Goal: Transaction & Acquisition: Book appointment/travel/reservation

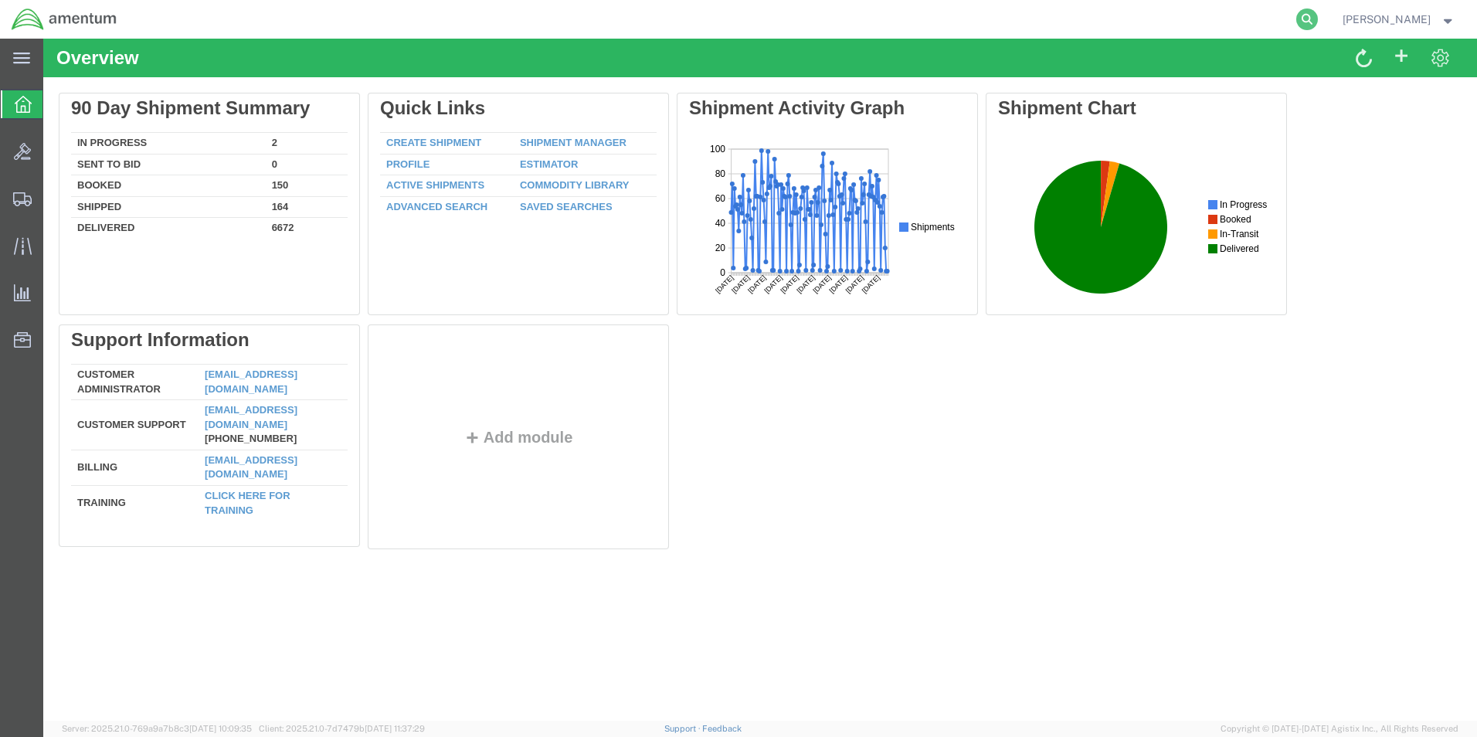
click at [1318, 19] on icon at bounding box center [1308, 19] width 22 height 22
paste input "DCO-25287-169416"
type input "DCO-25287-169416"
click at [1318, 17] on icon at bounding box center [1308, 19] width 22 height 22
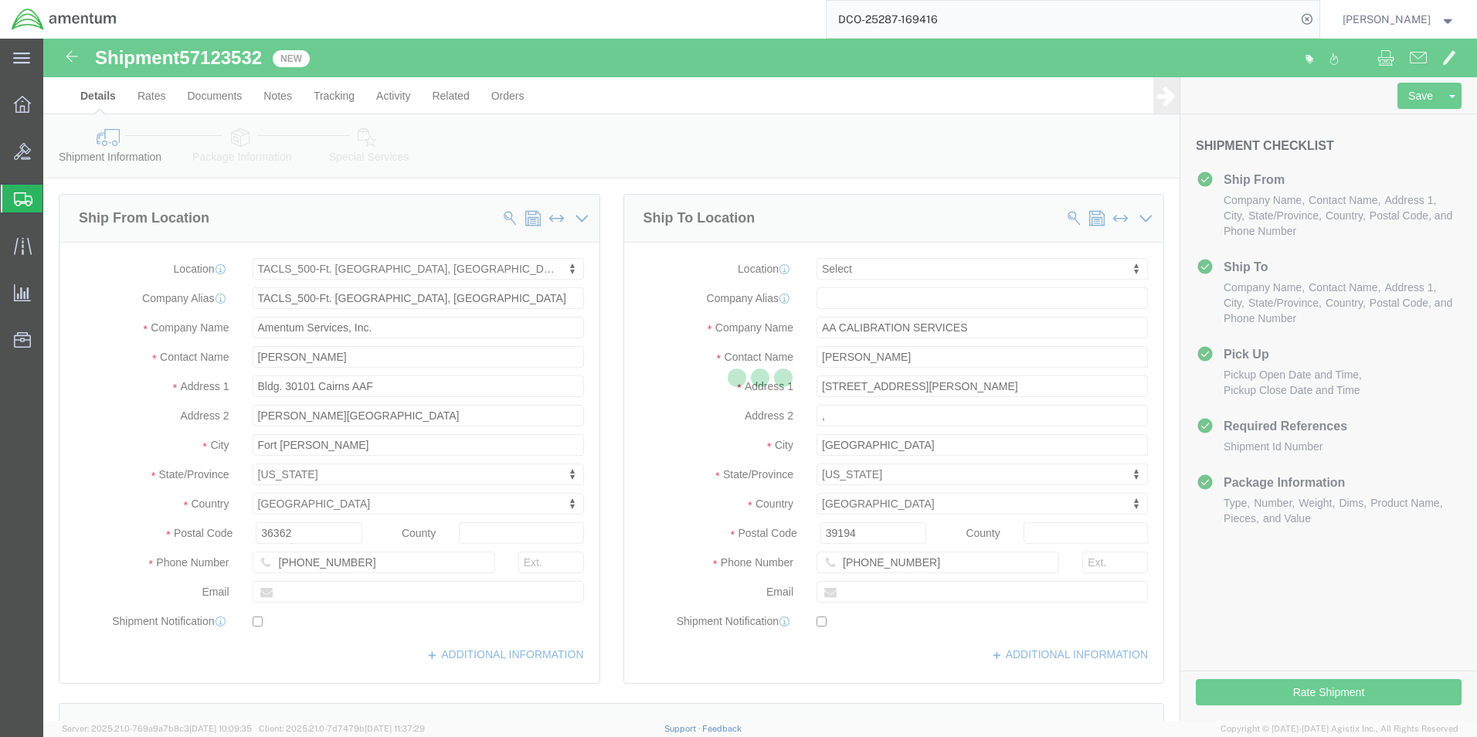
select select "42684"
select select
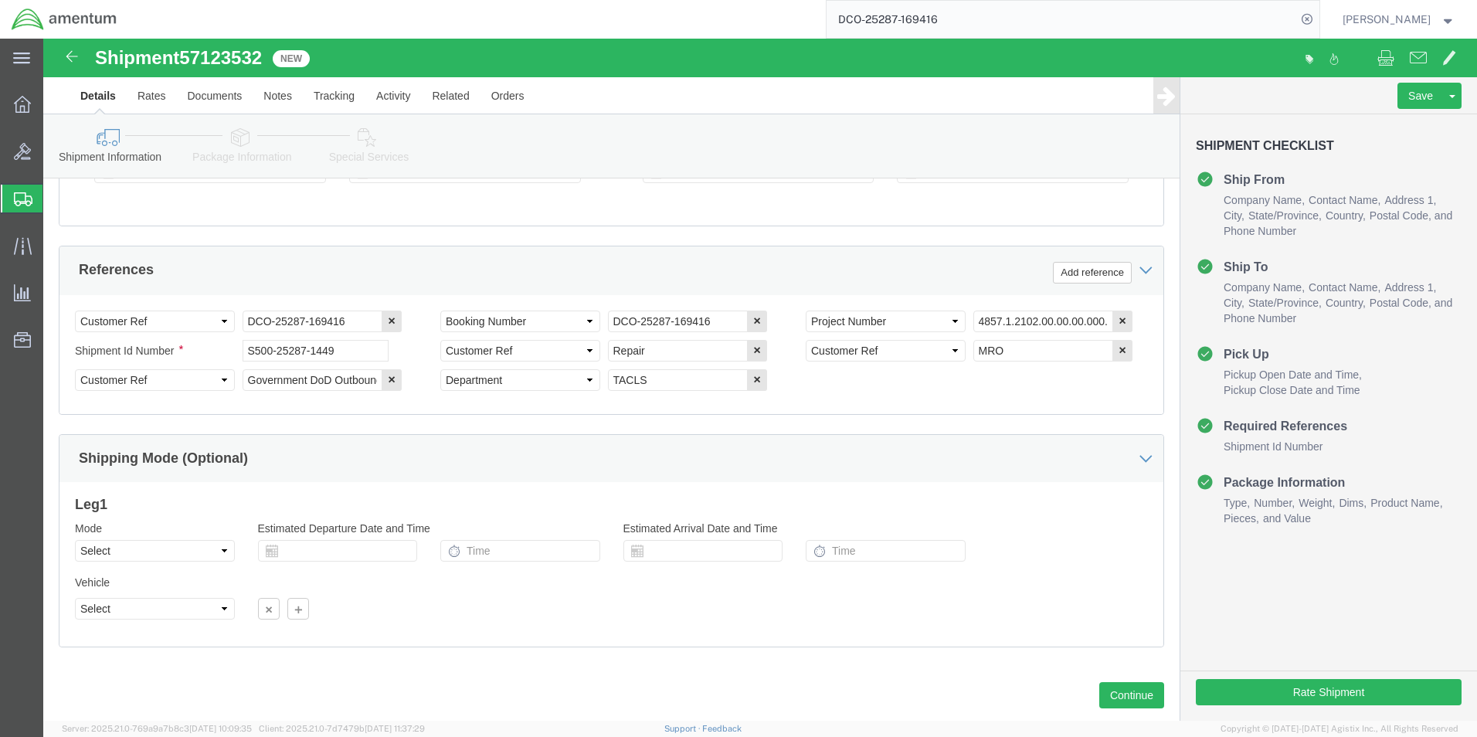
scroll to position [703, 0]
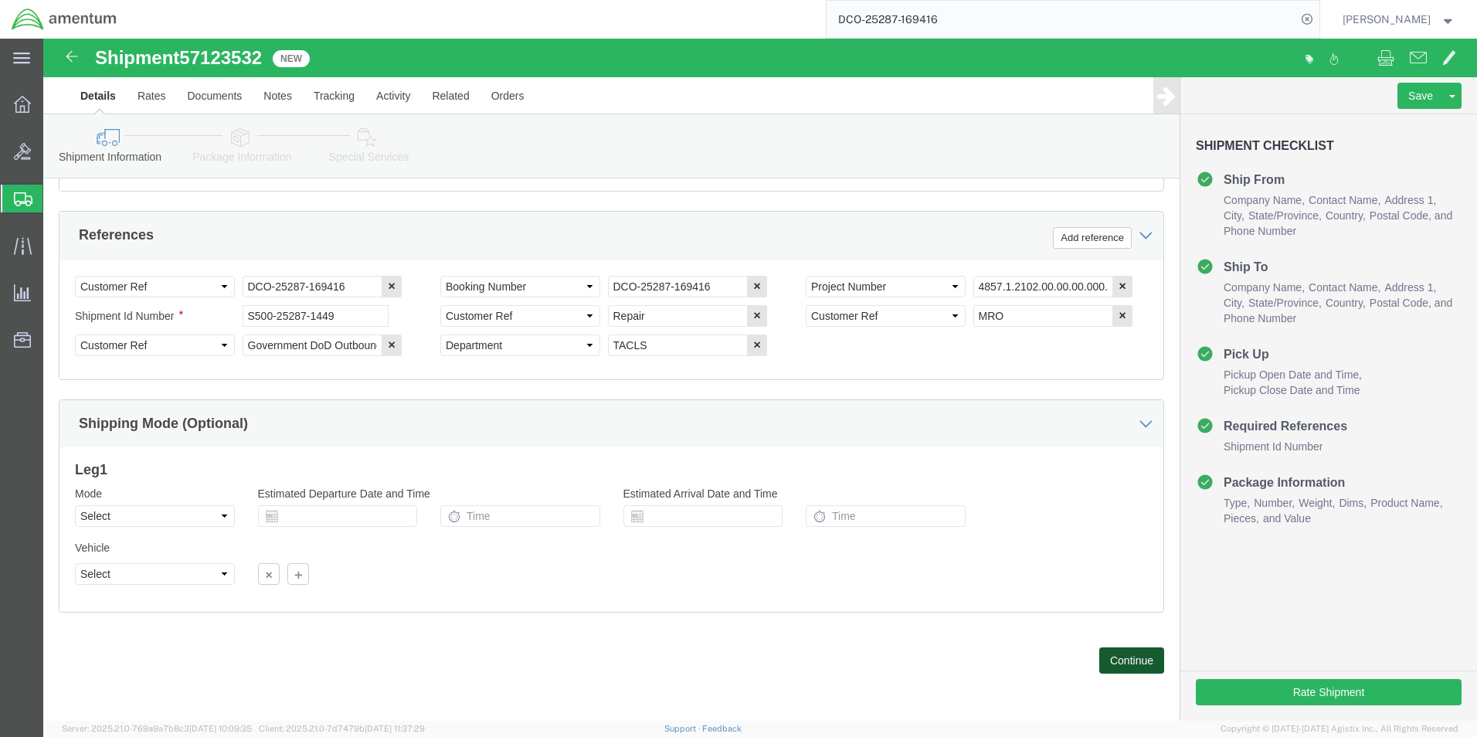
click button "Continue"
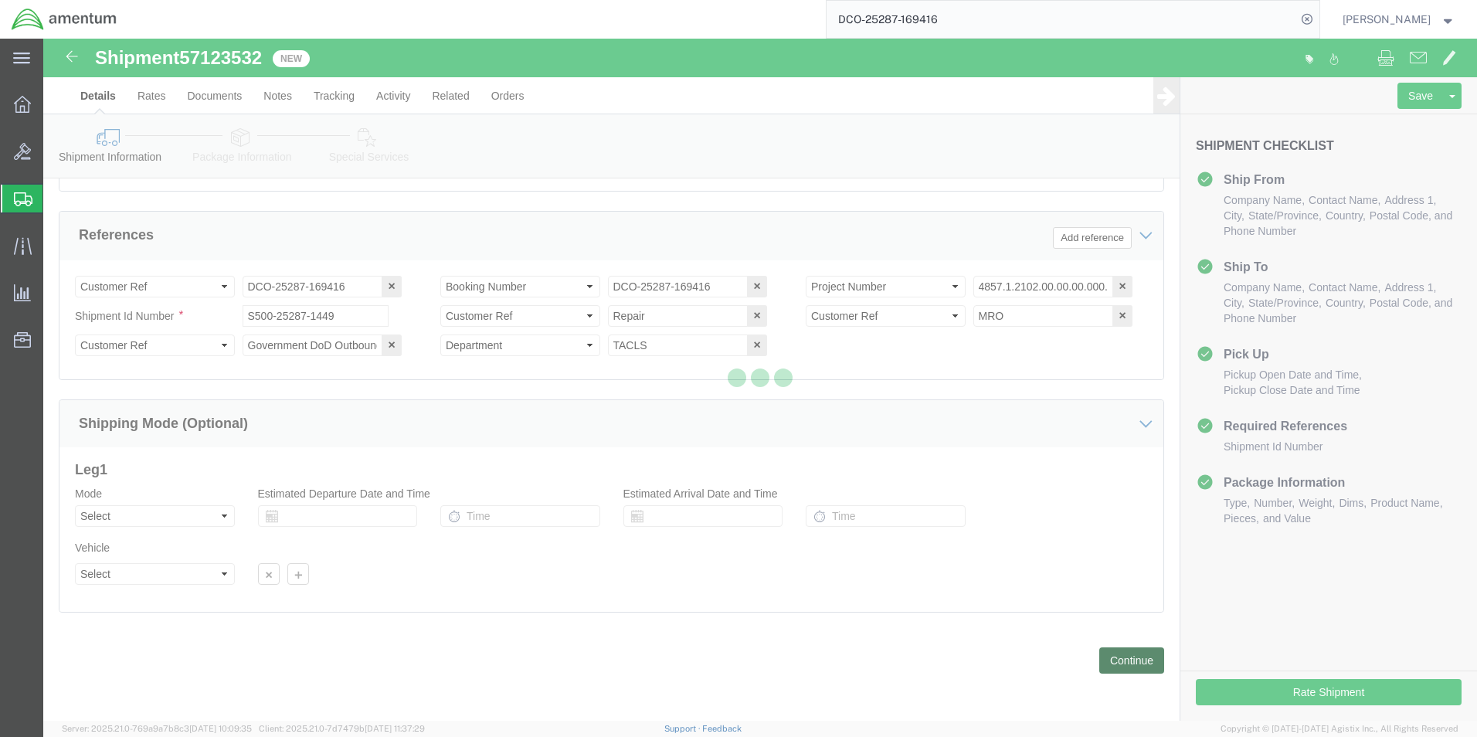
scroll to position [226, 0]
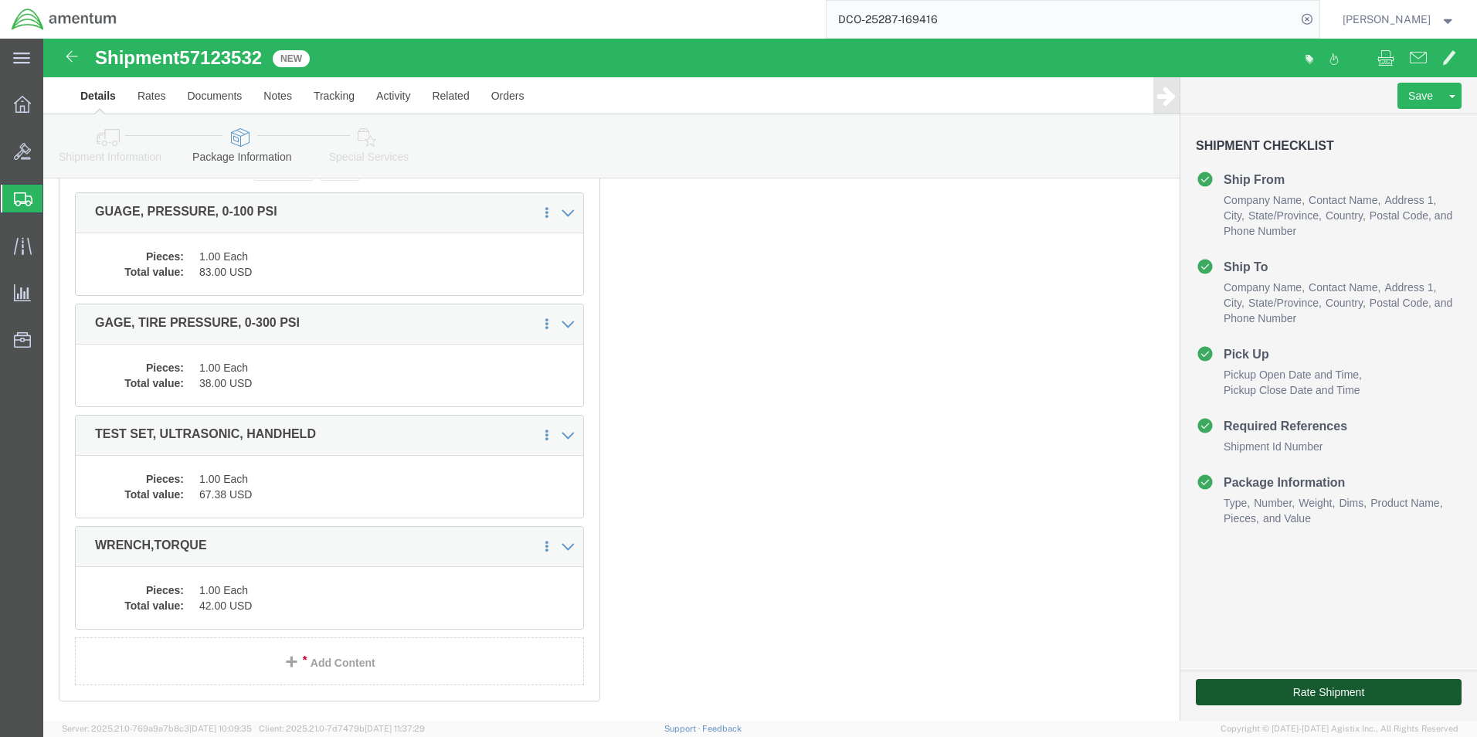
click button "Rate Shipment"
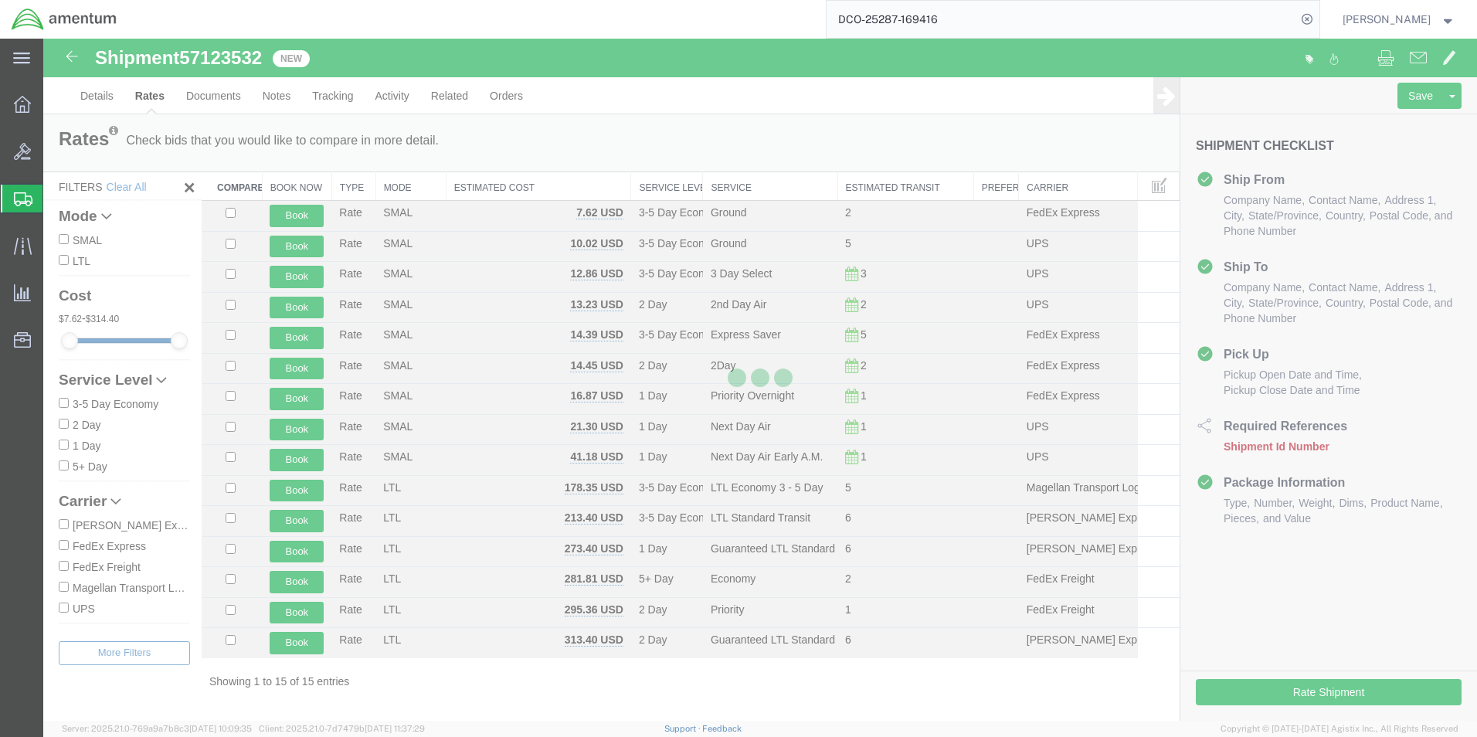
scroll to position [0, 0]
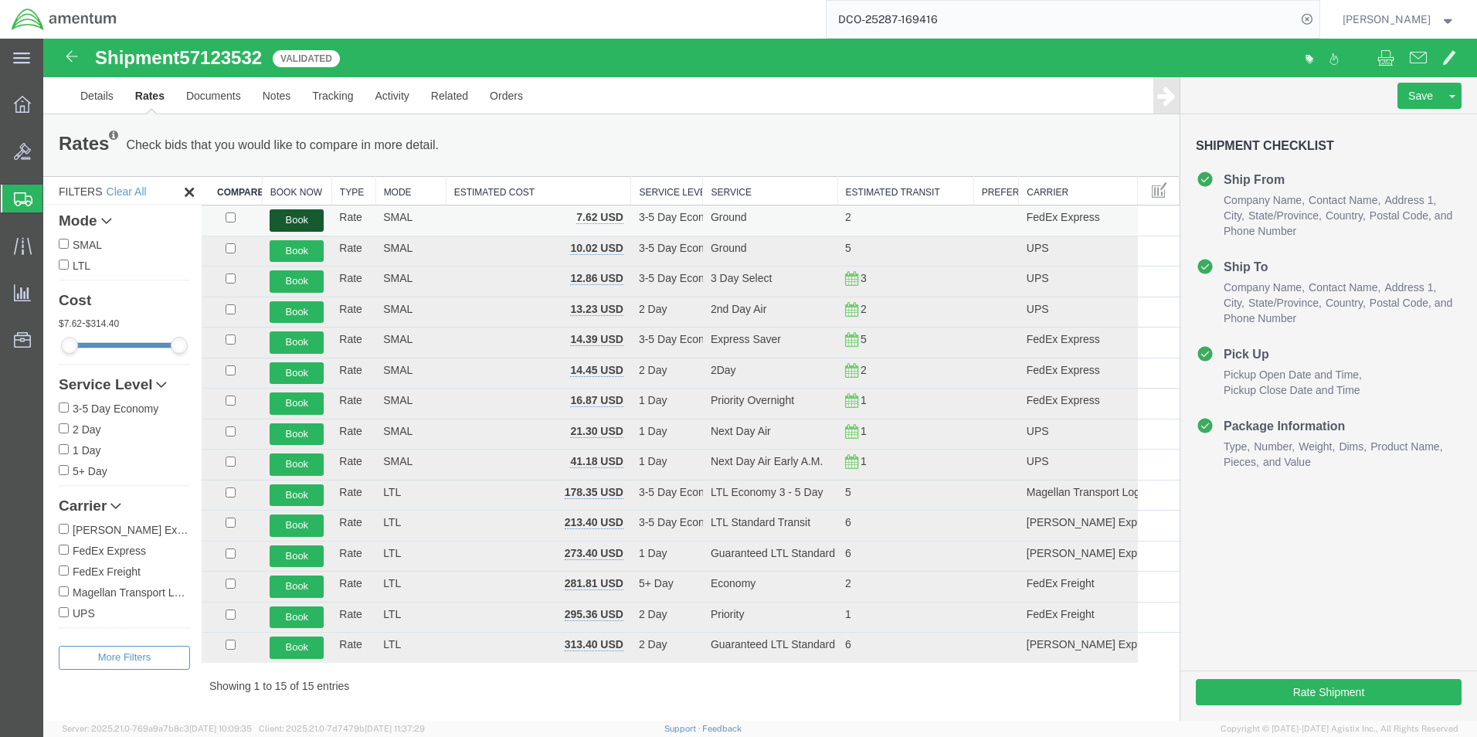
click at [299, 222] on button "Book" at bounding box center [297, 220] width 54 height 22
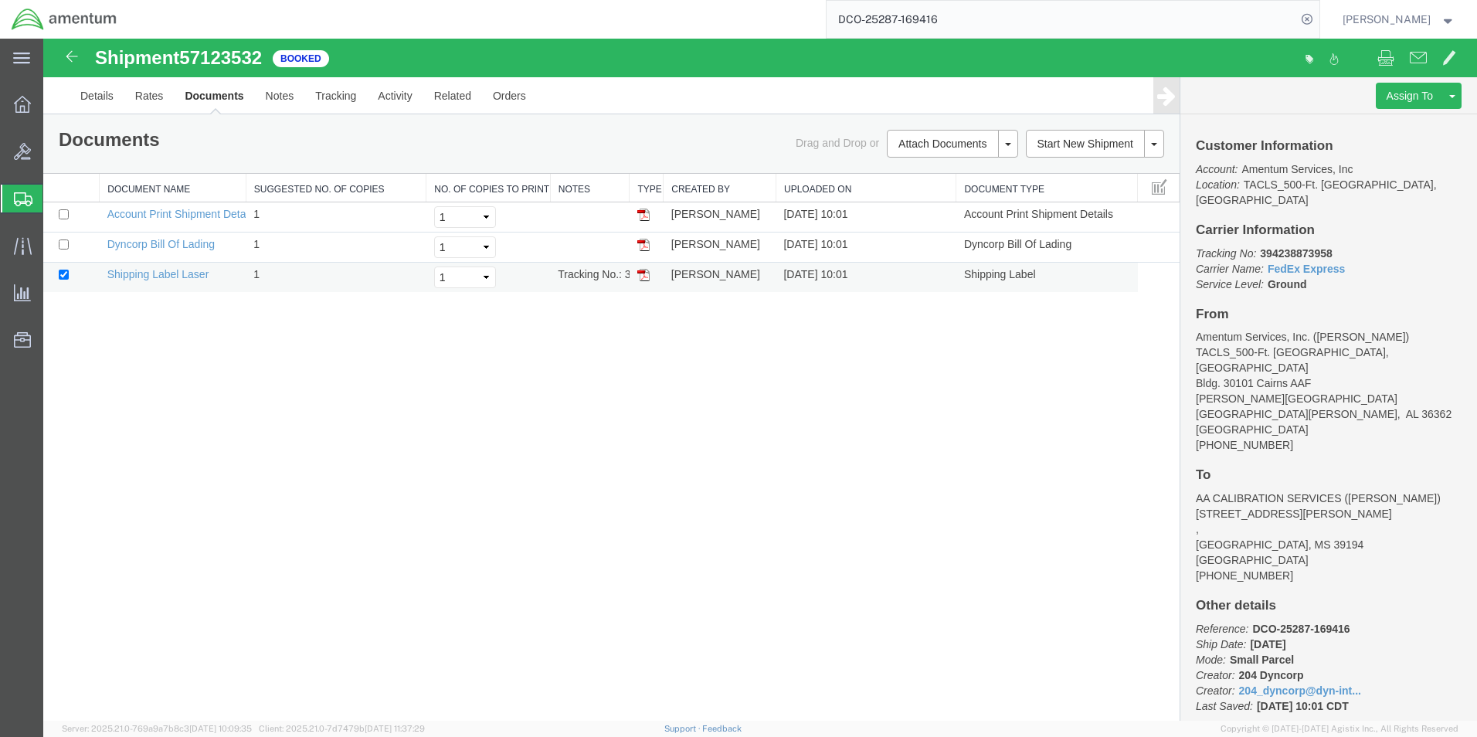
click at [644, 275] on img at bounding box center [643, 275] width 12 height 12
click at [94, 100] on link "Details" at bounding box center [97, 95] width 55 height 37
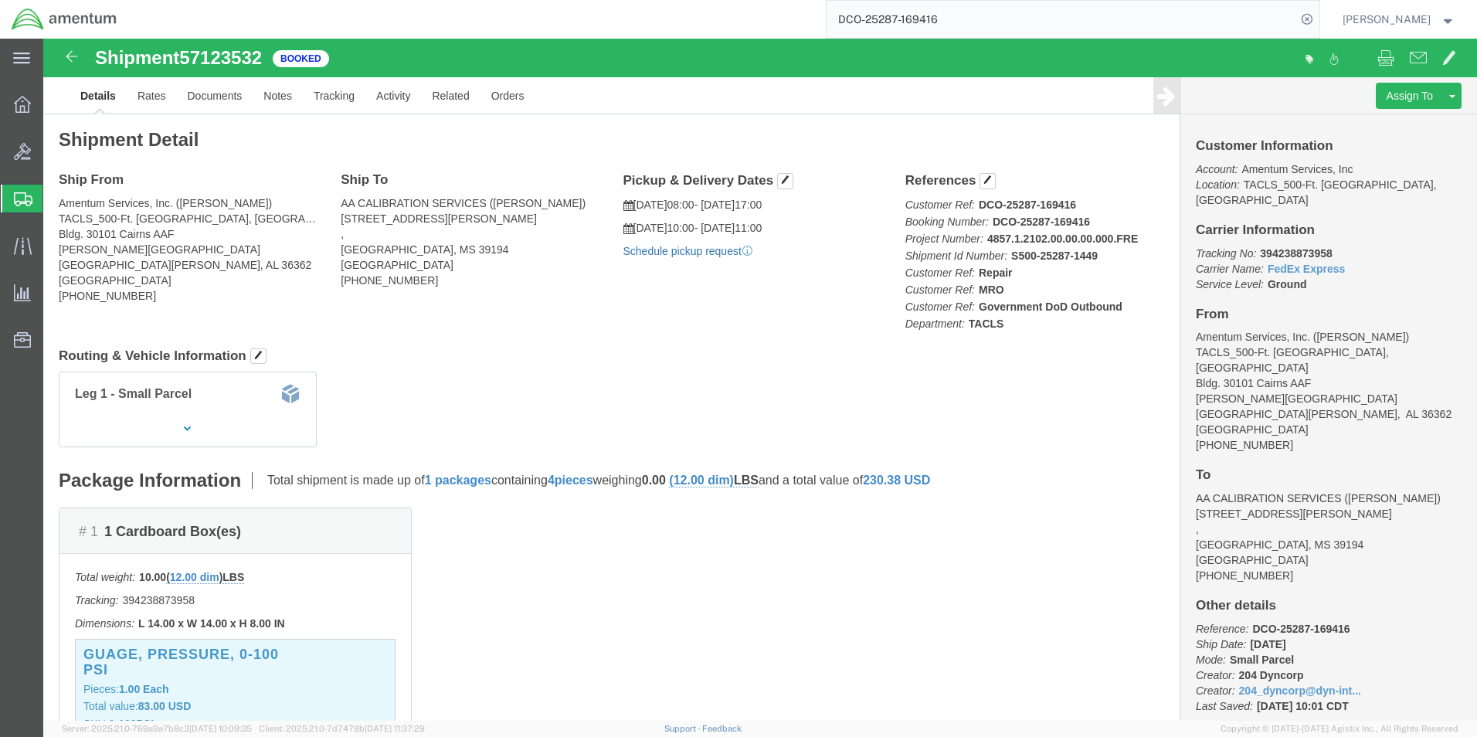
click link "Schedule pickup request"
click at [872, 15] on input "DCO-25287-169416" at bounding box center [1062, 19] width 470 height 37
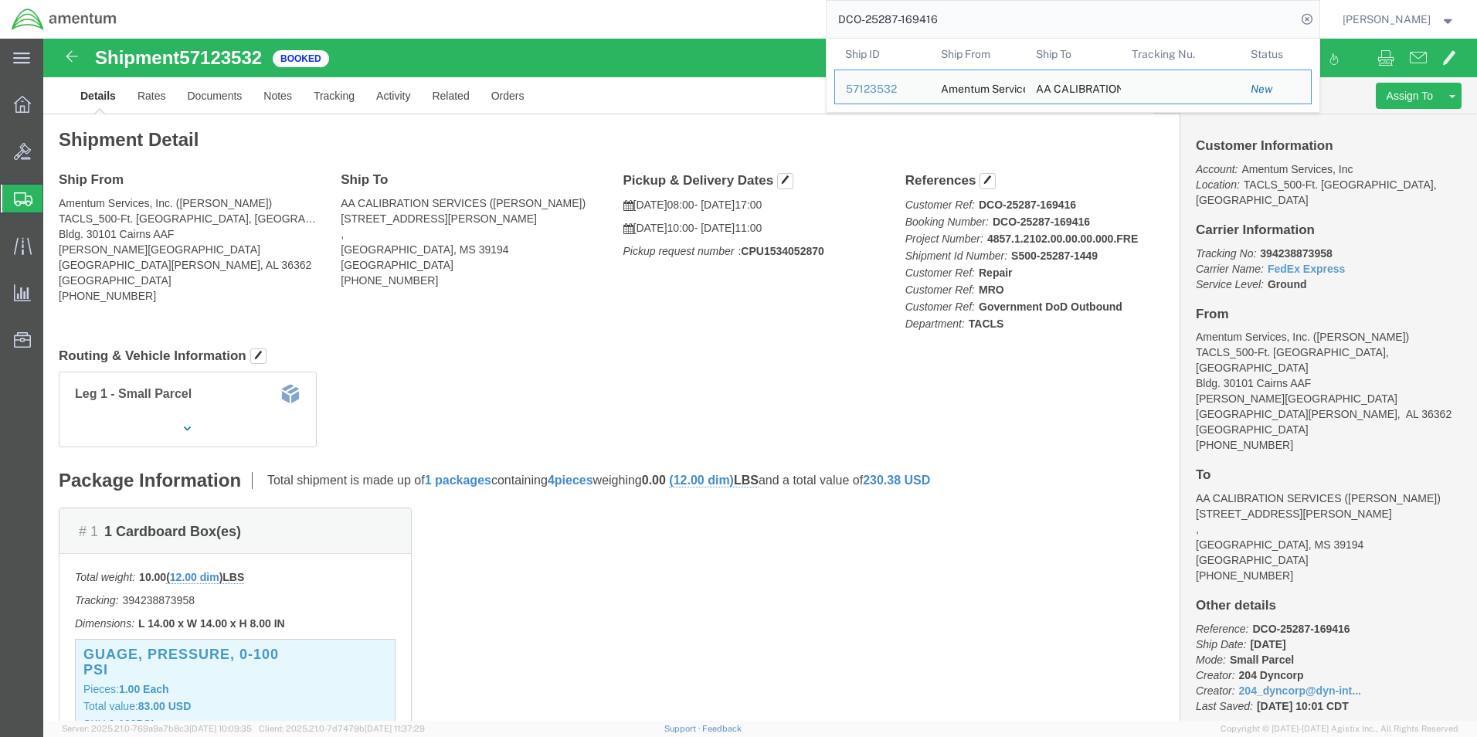
click at [872, 15] on input "DCO-25287-169416" at bounding box center [1062, 19] width 470 height 37
paste input "21"
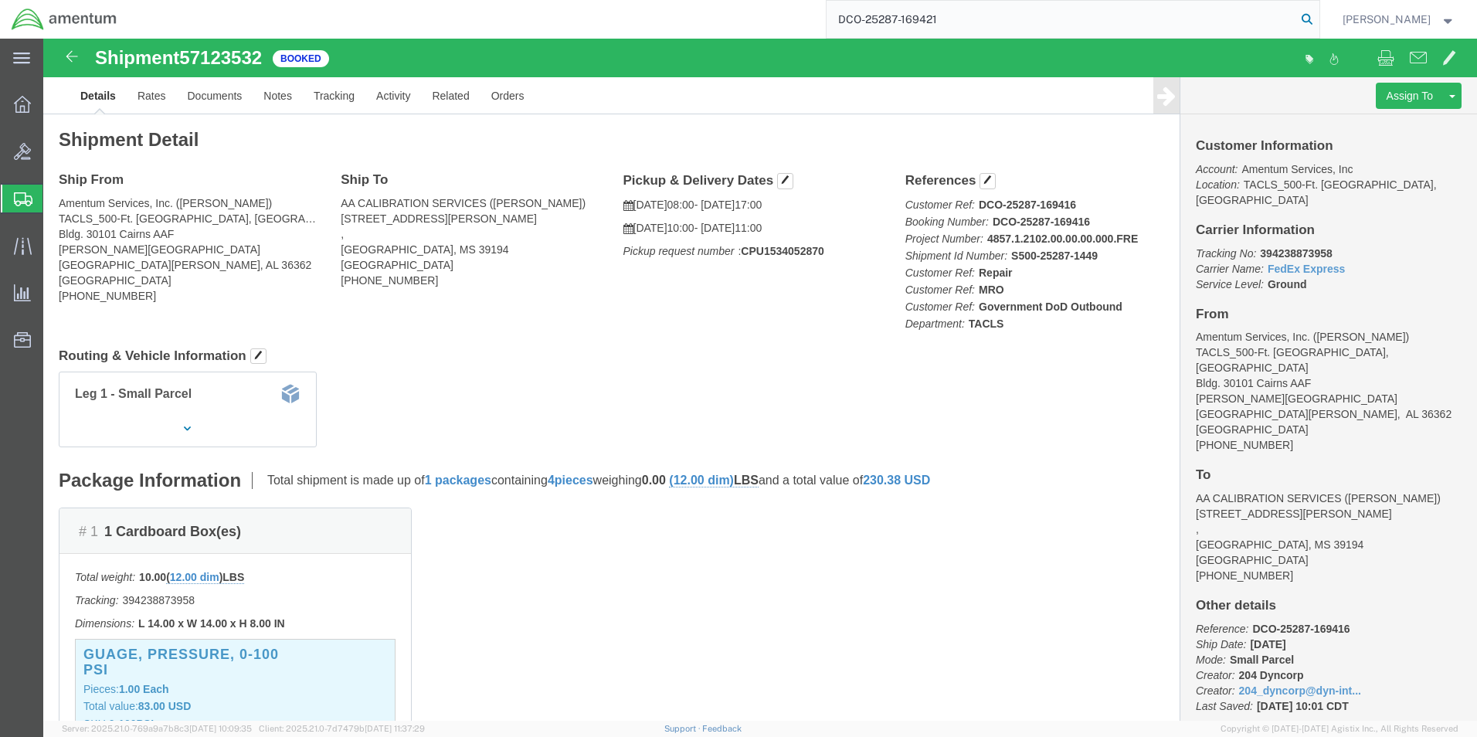
type input "DCO-25287-169421"
click at [1318, 15] on icon at bounding box center [1308, 19] width 22 height 22
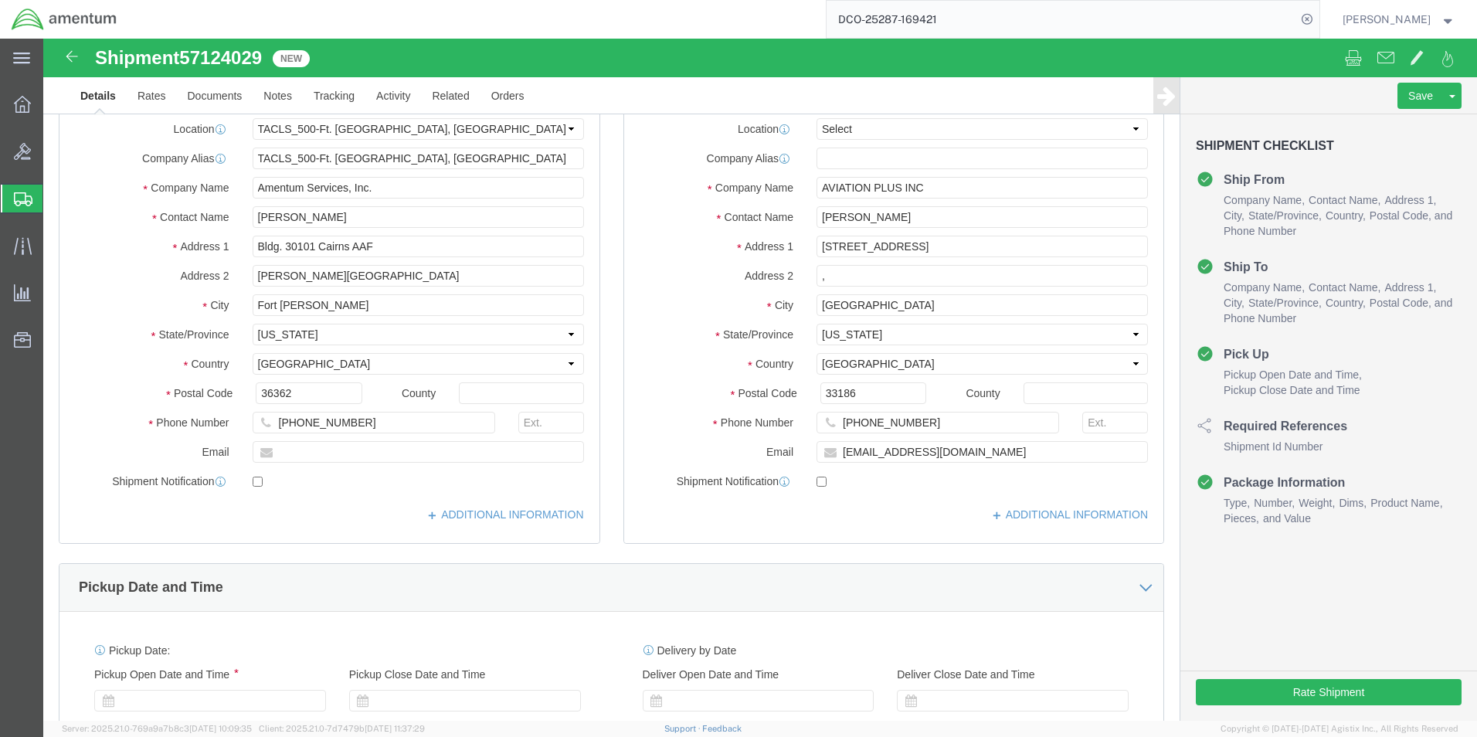
select select "42684"
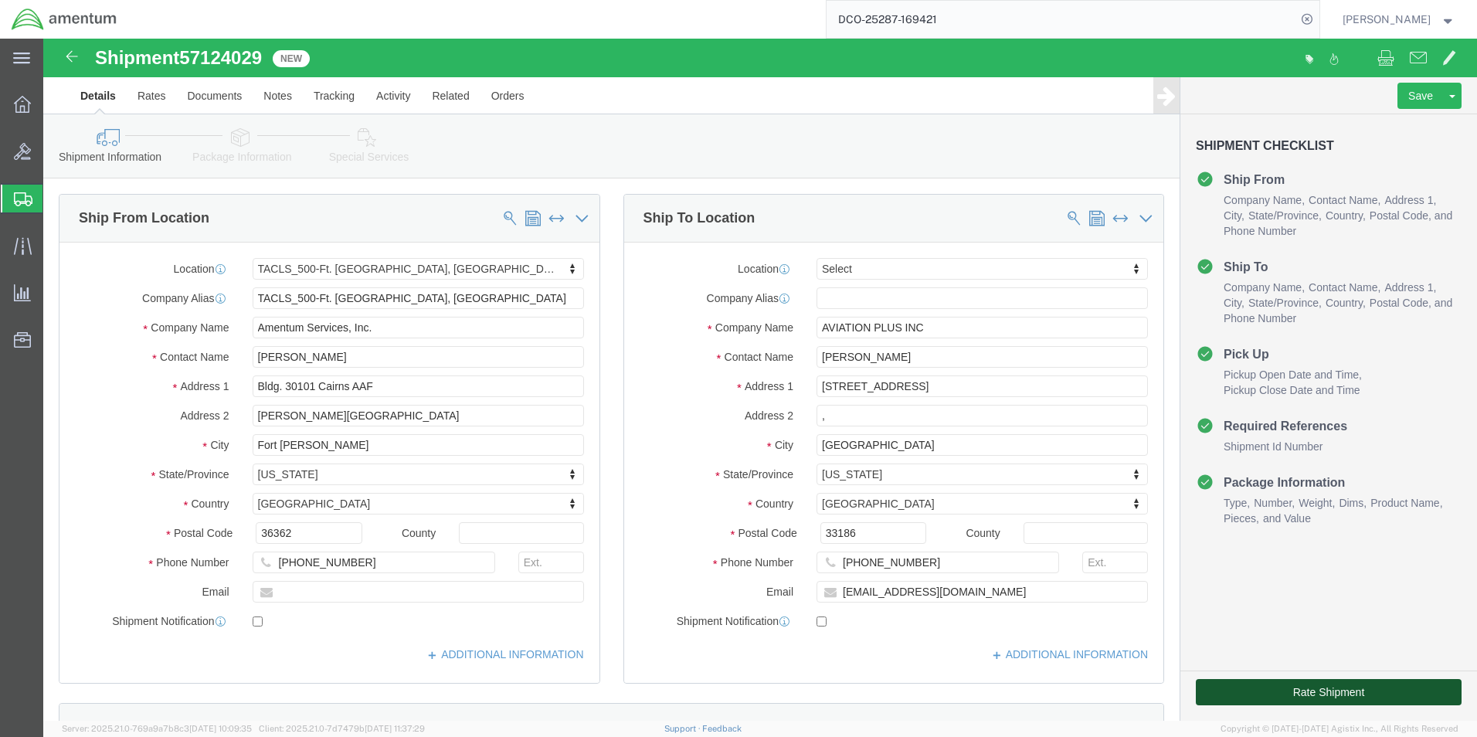
click button "Rate Shipment"
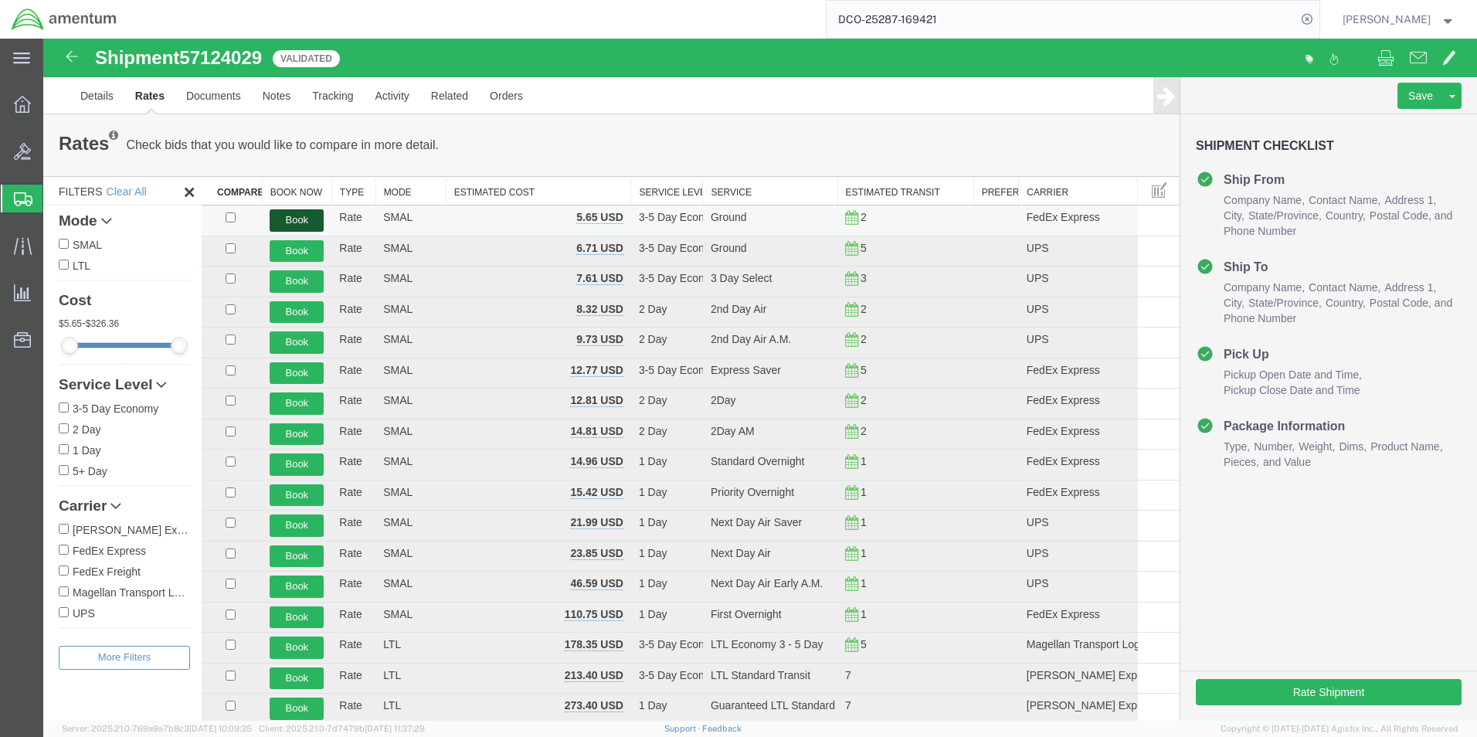
click at [290, 216] on button "Book" at bounding box center [297, 220] width 54 height 22
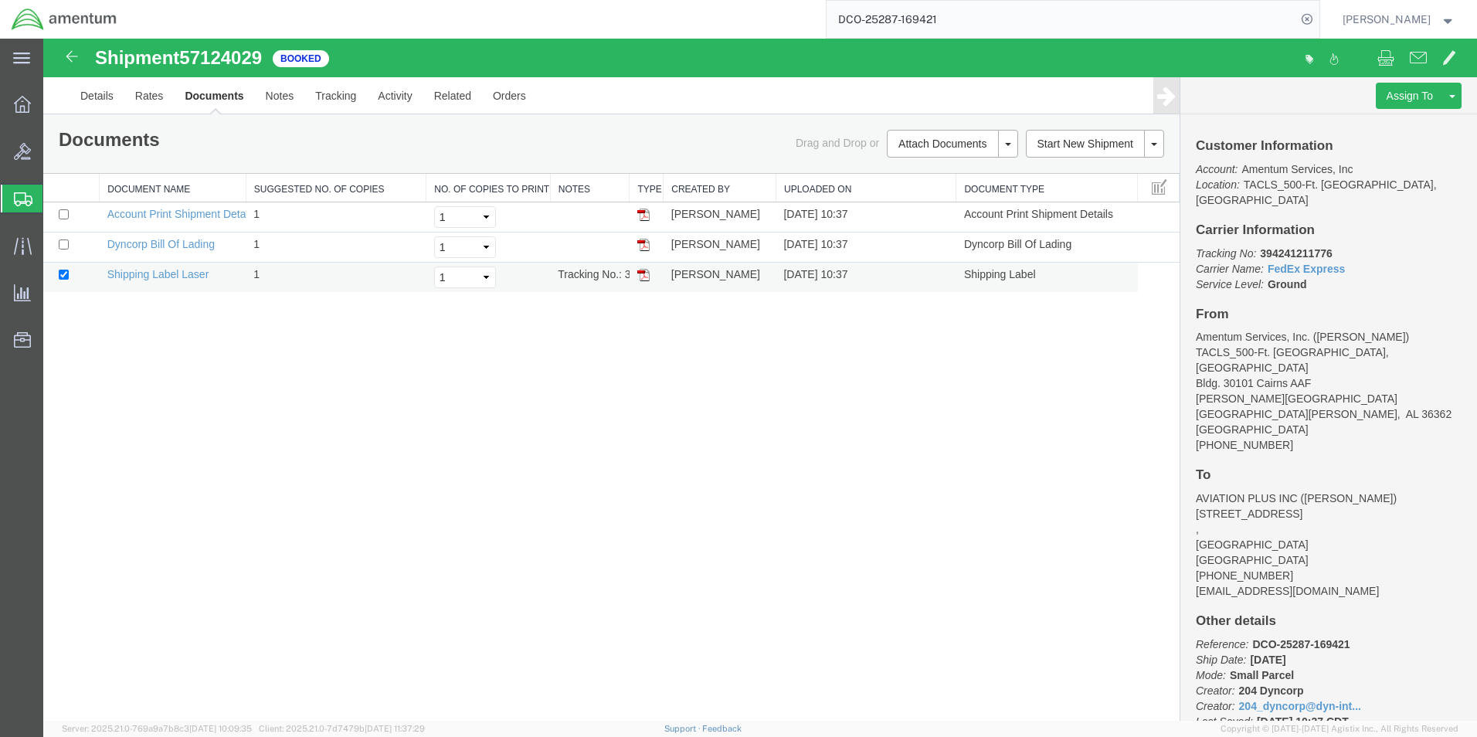
click at [643, 276] on img at bounding box center [643, 275] width 12 height 12
click at [1444, 19] on strong "button" at bounding box center [1449, 18] width 14 height 5
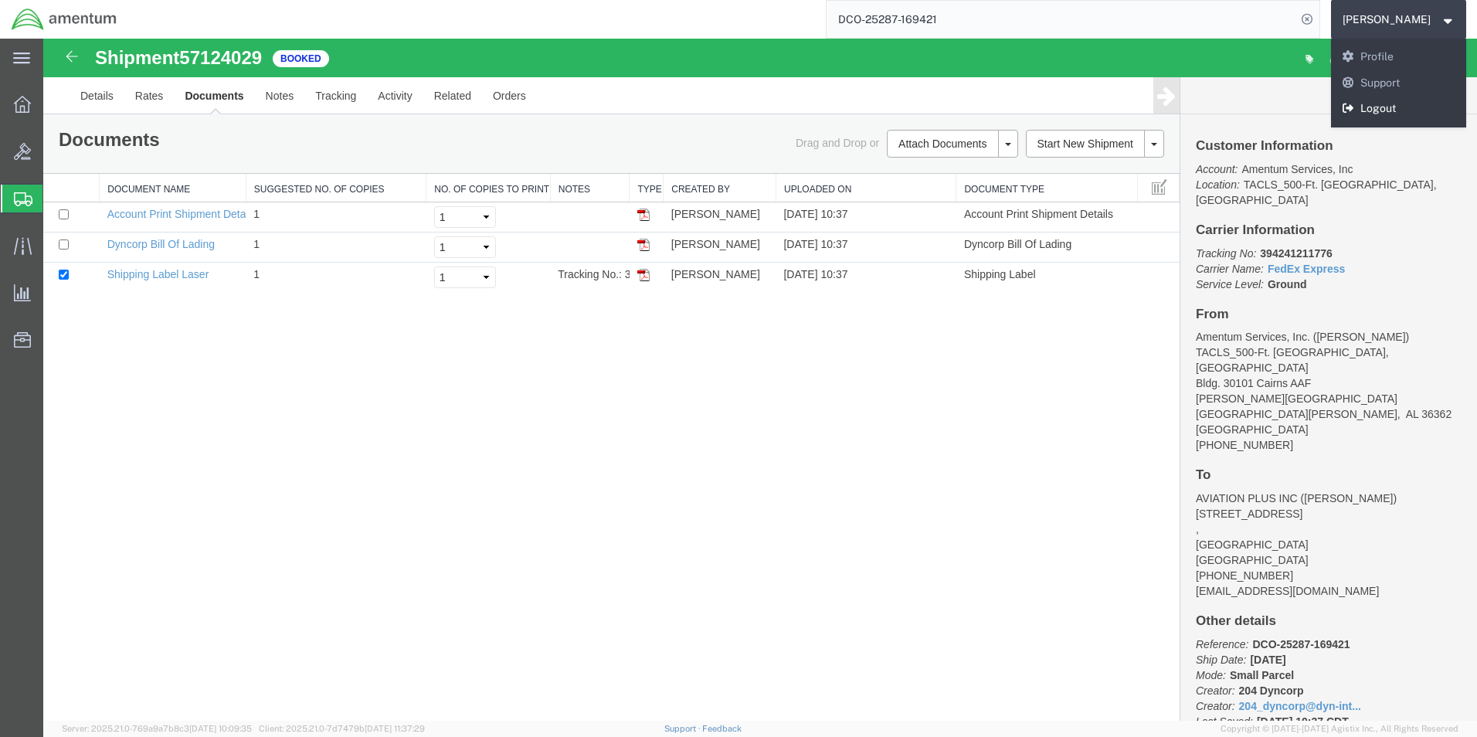
click at [1403, 107] on link "Logout" at bounding box center [1399, 109] width 136 height 26
